Goal: Find specific page/section: Find specific page/section

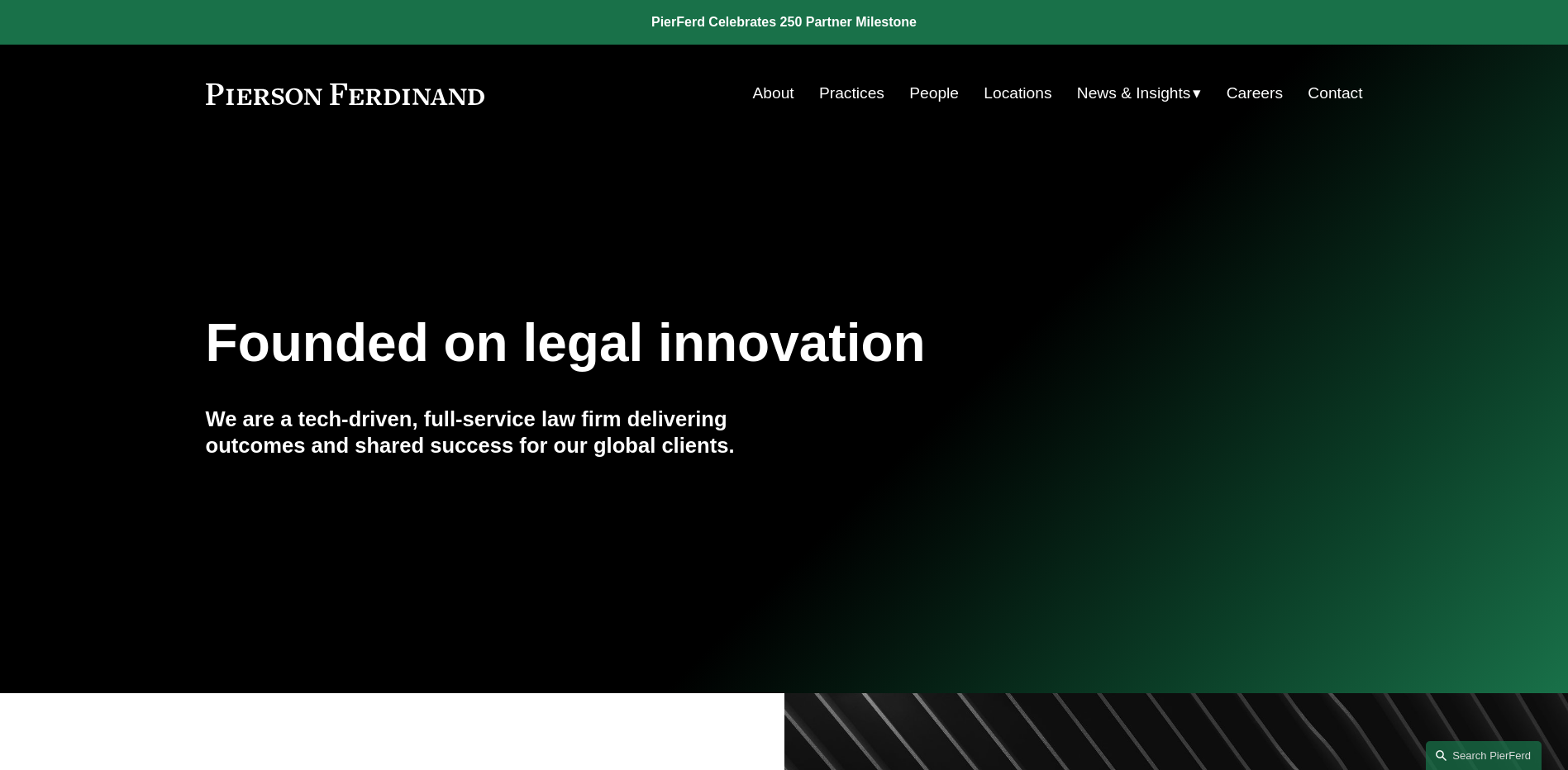
click at [934, 95] on link "People" at bounding box center [934, 93] width 50 height 31
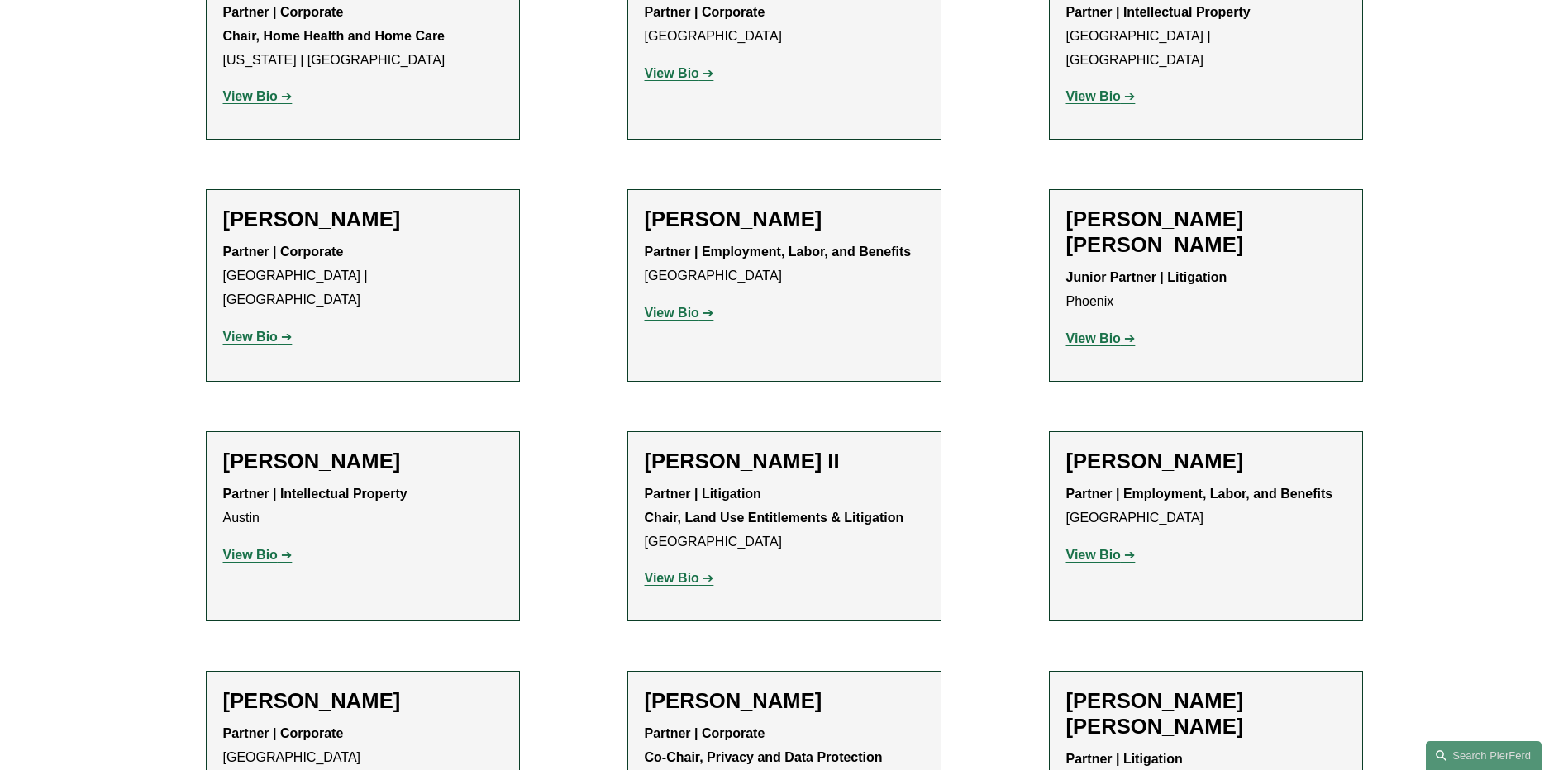
scroll to position [1487, 0]
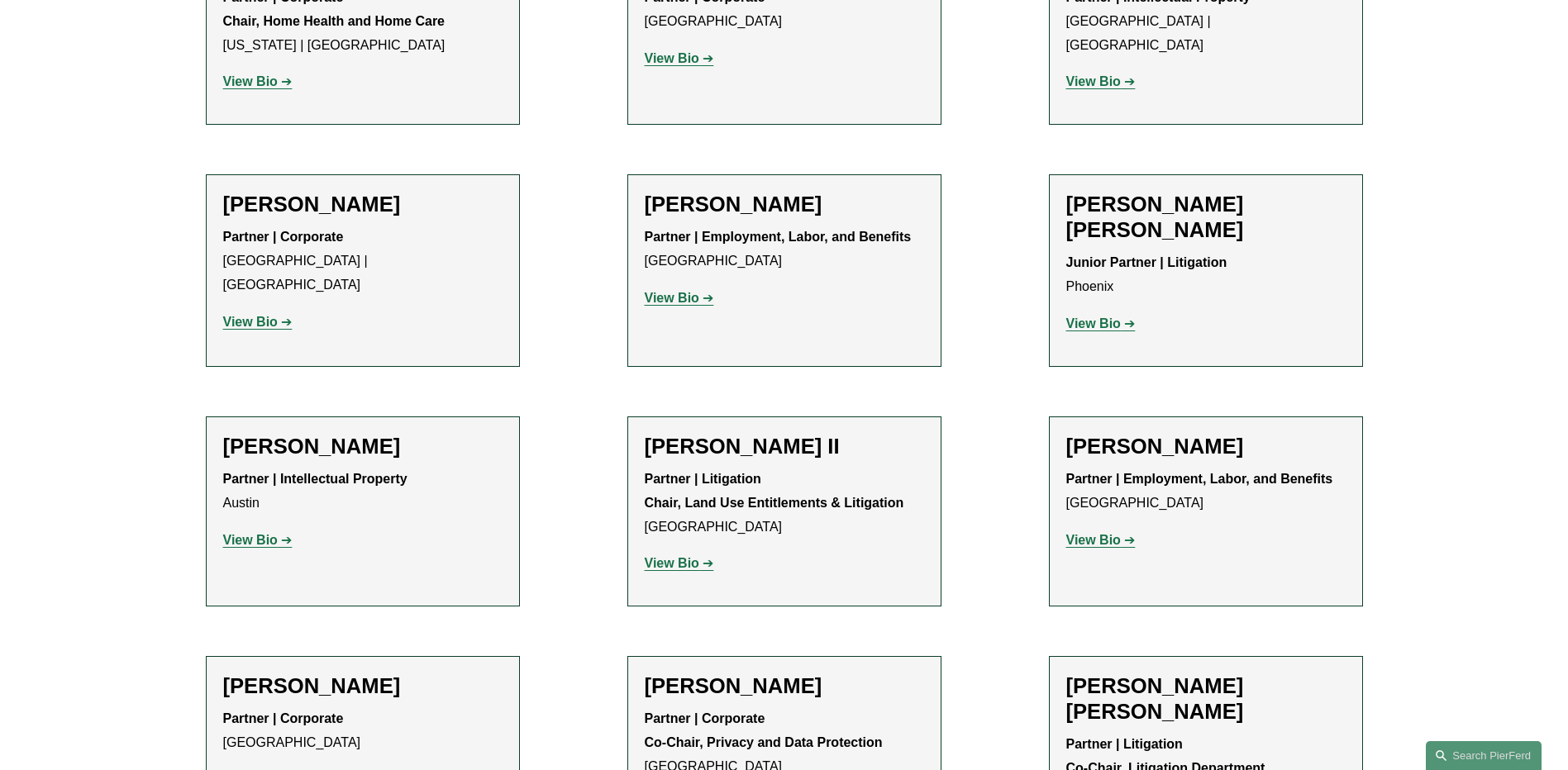
click at [694, 711] on strong "Partner | Corporate Co-Chair, Privacy and Data Protection" at bounding box center [764, 729] width 238 height 38
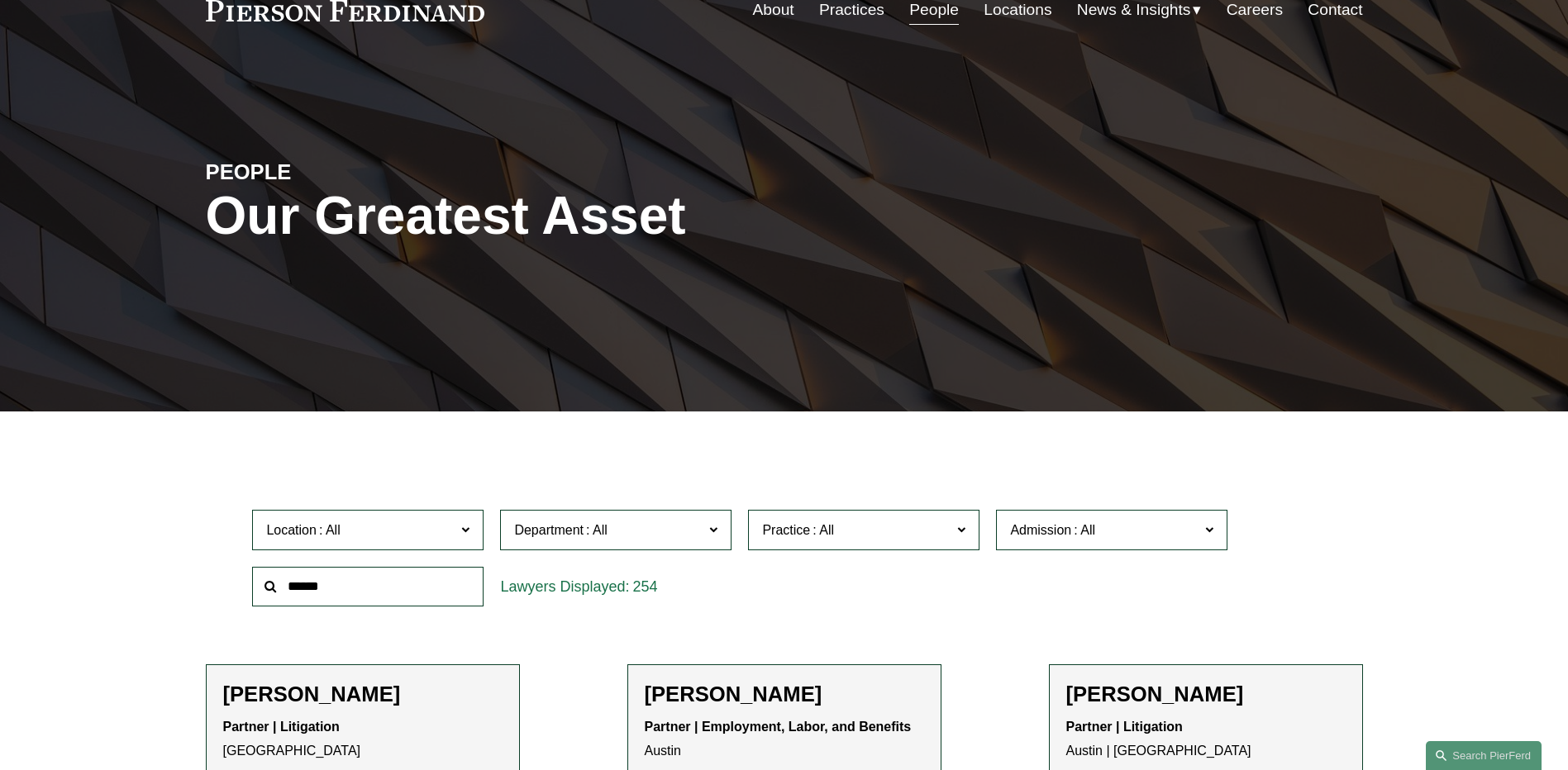
scroll to position [0, 0]
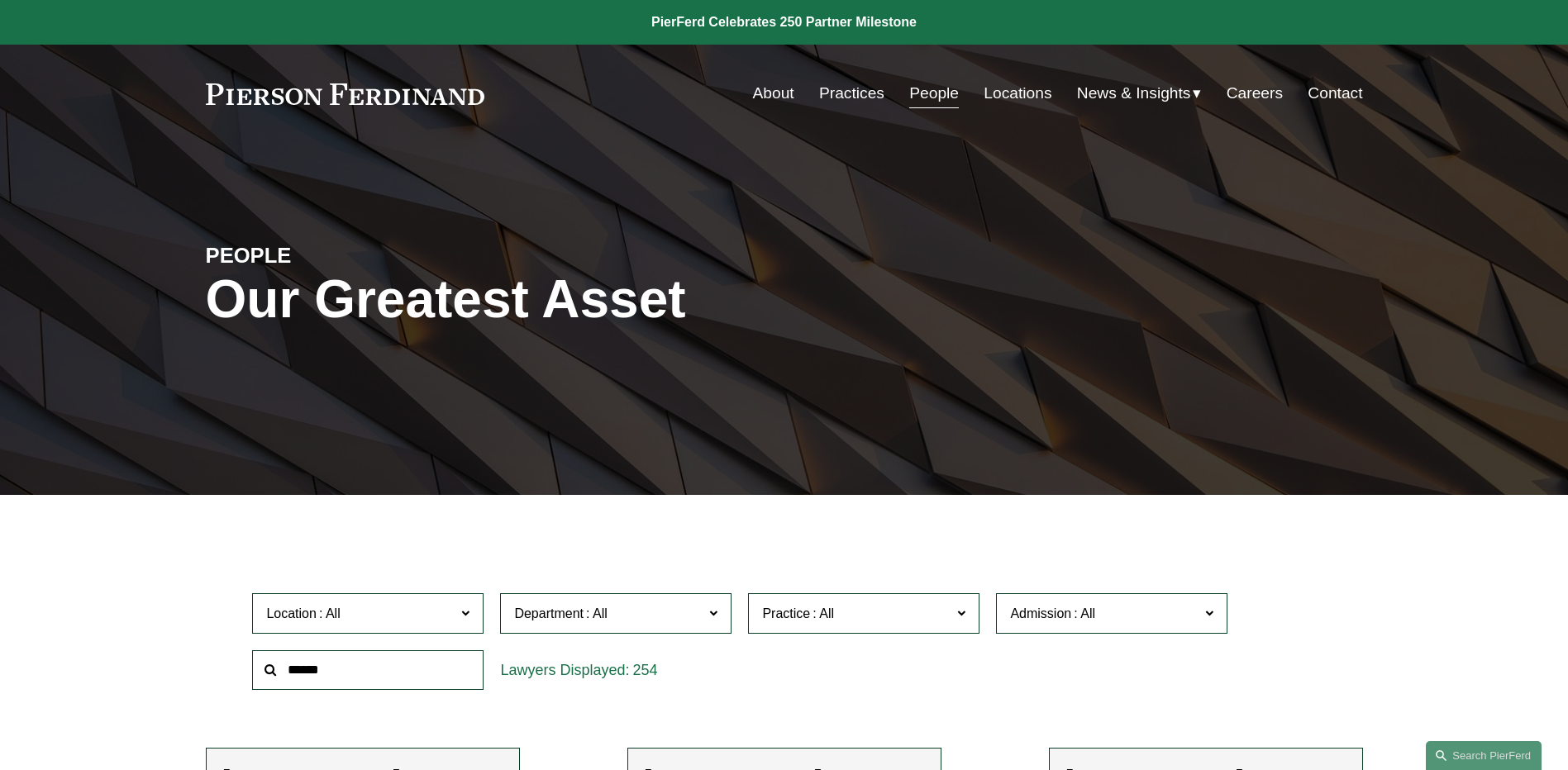
click at [0, 0] on span "News" at bounding box center [0, 0] width 0 height 0
